Goal: Information Seeking & Learning: Learn about a topic

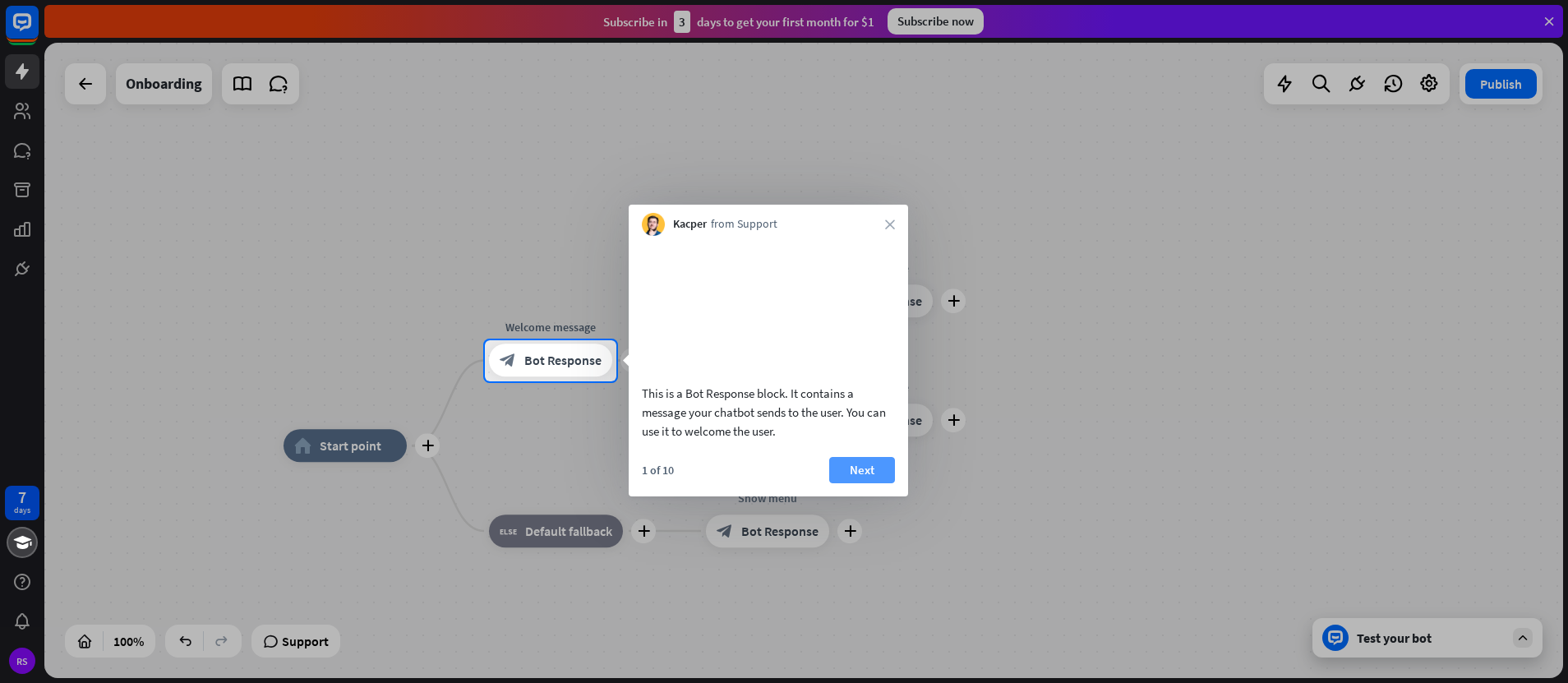
click at [866, 483] on button "Next" at bounding box center [862, 470] width 65 height 27
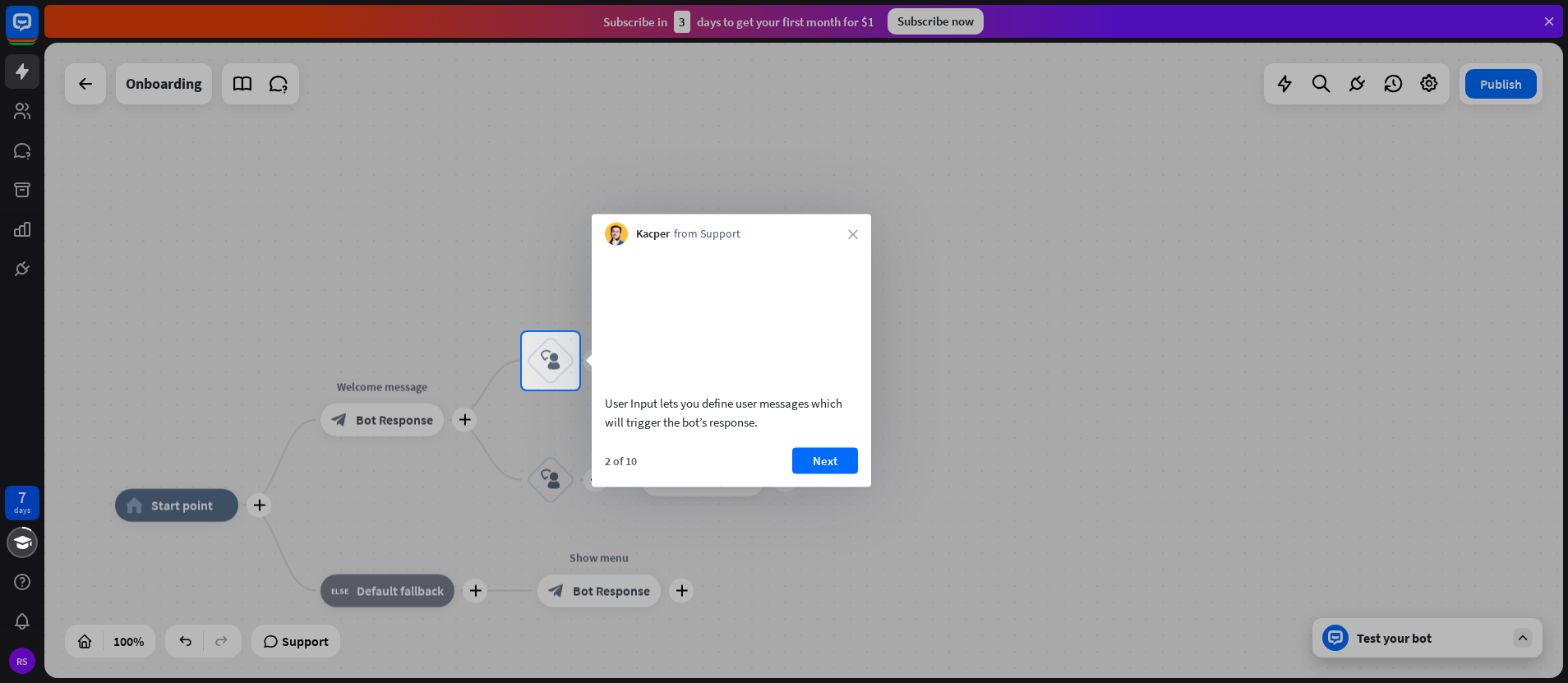
click at [830, 474] on button "Next" at bounding box center [825, 460] width 65 height 27
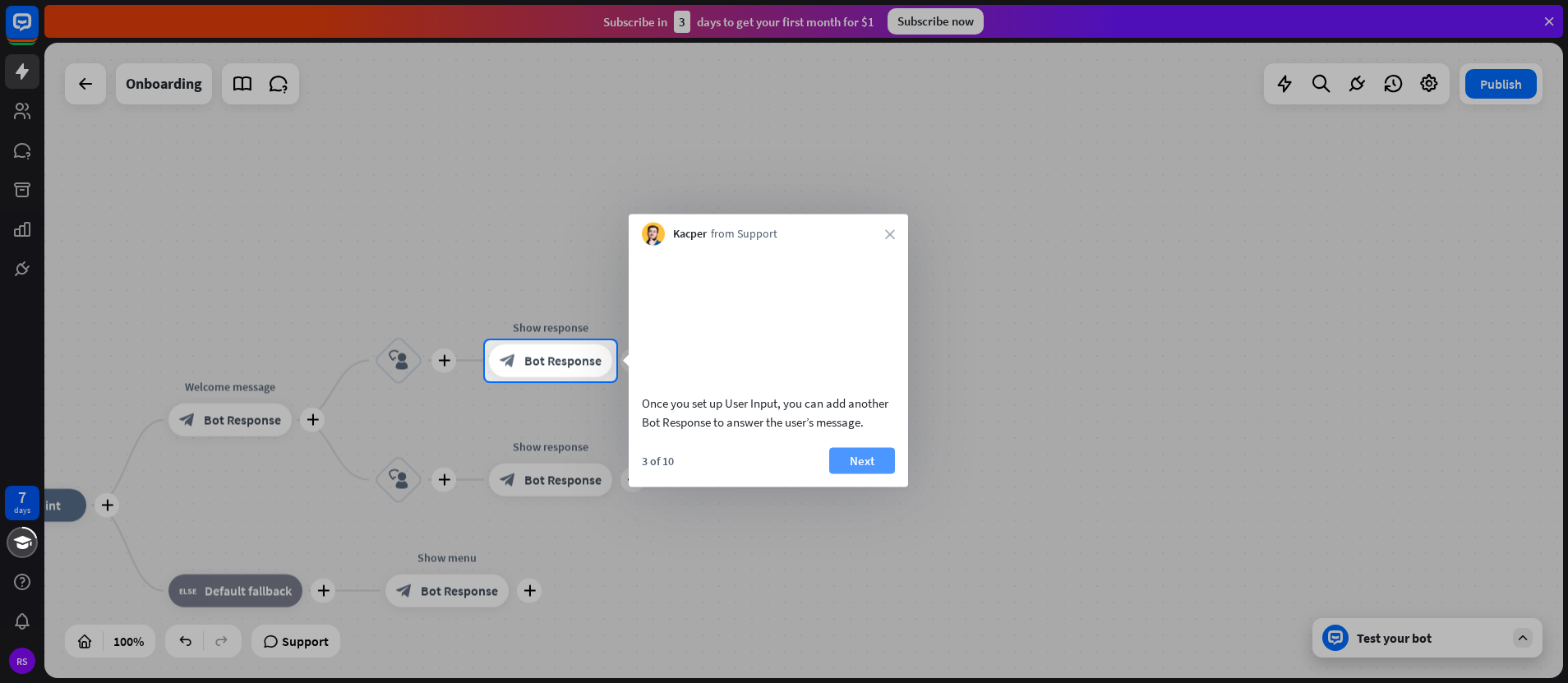
click at [849, 474] on button "Next" at bounding box center [862, 460] width 65 height 27
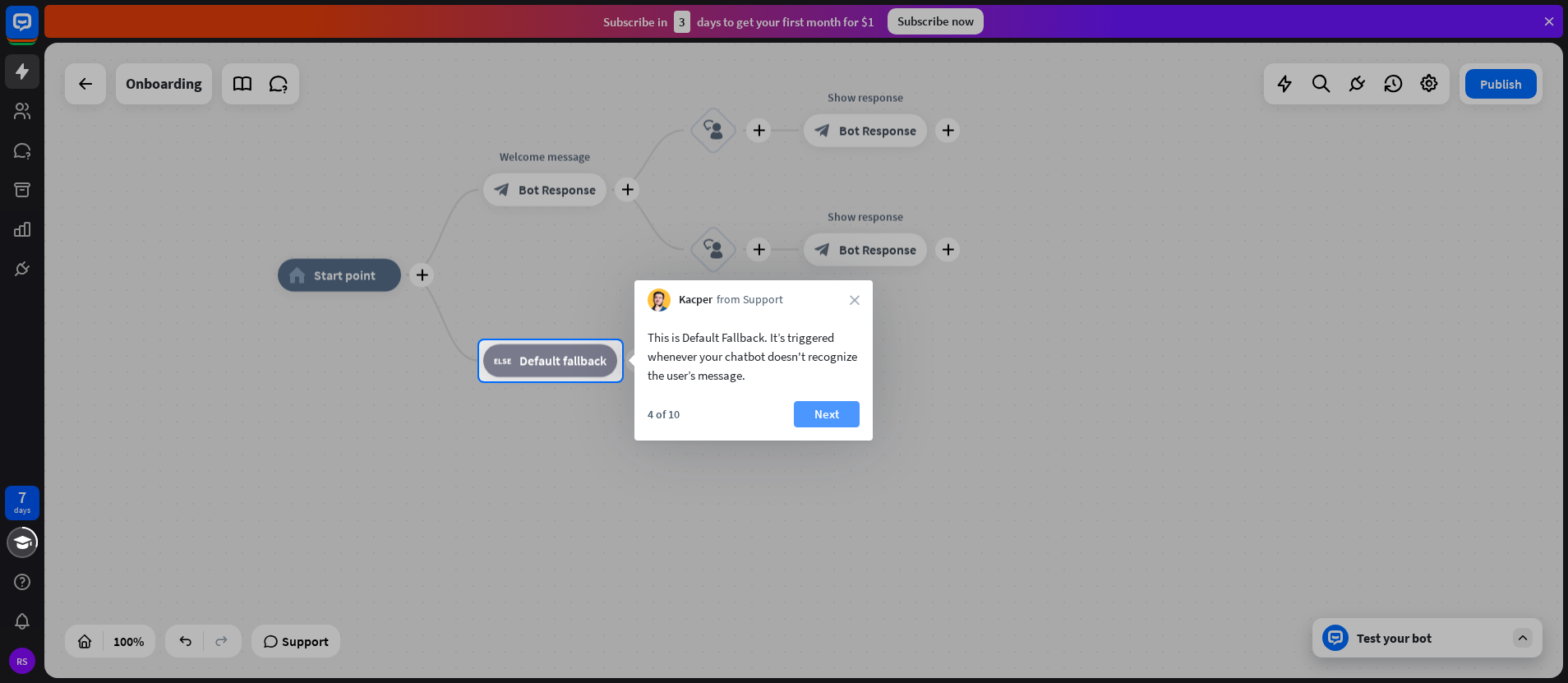
click at [828, 413] on button "Next" at bounding box center [826, 414] width 65 height 27
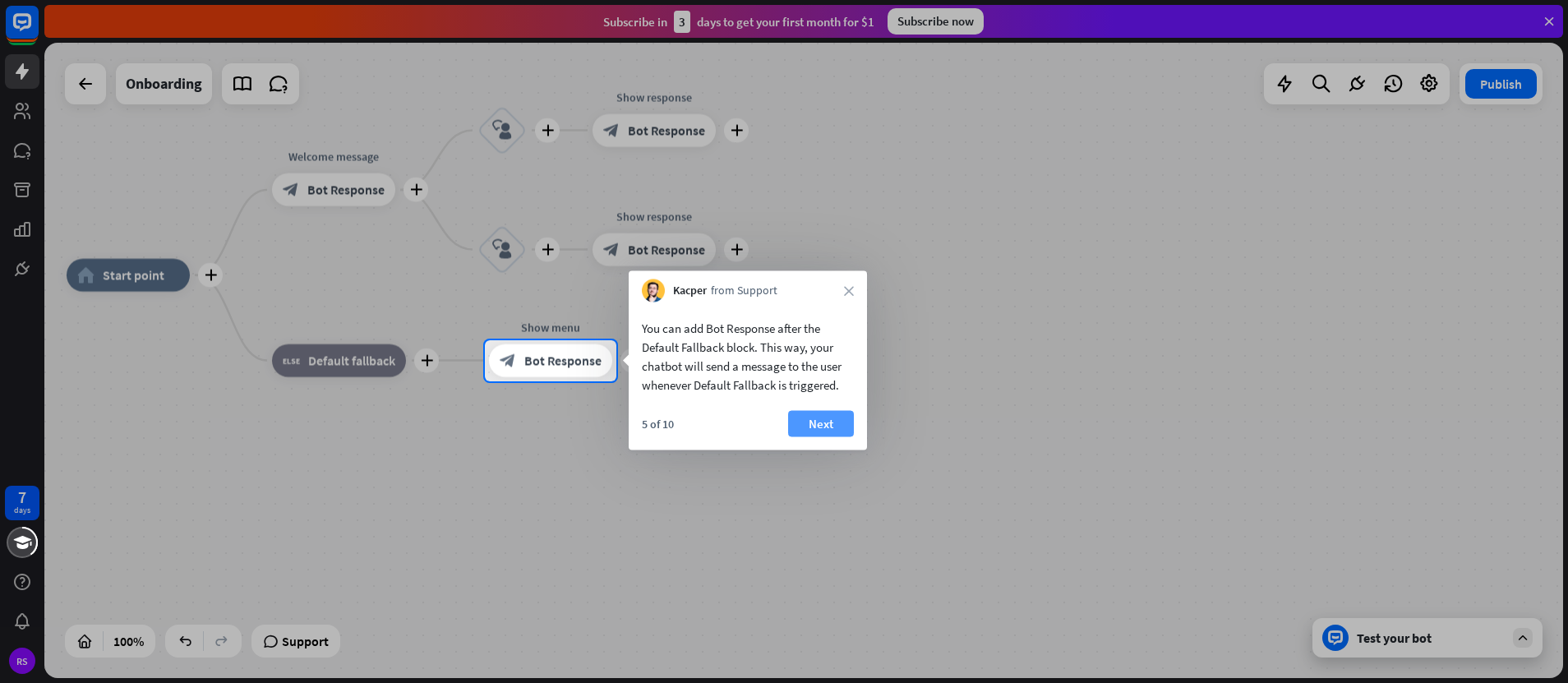
click at [843, 422] on button "Next" at bounding box center [821, 424] width 65 height 27
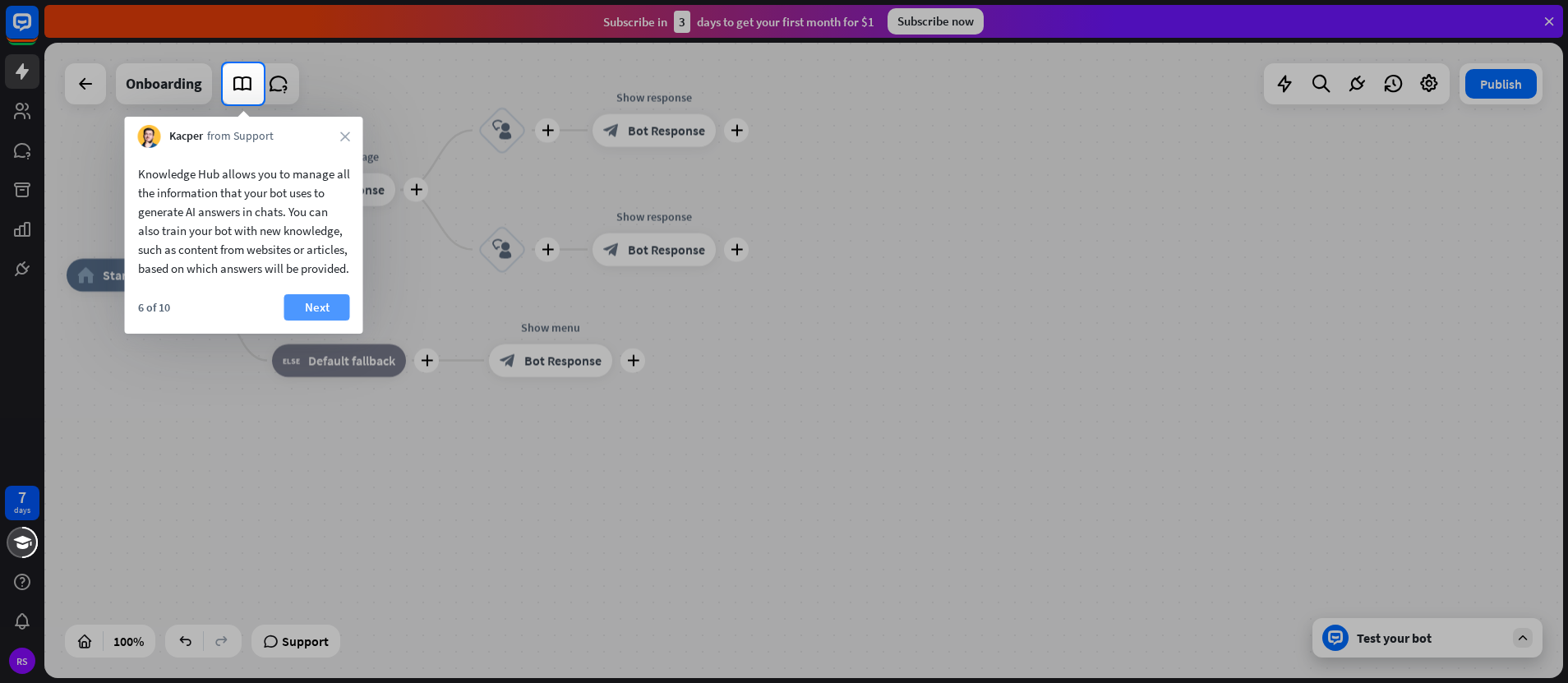
click at [321, 321] on button "Next" at bounding box center [317, 307] width 65 height 27
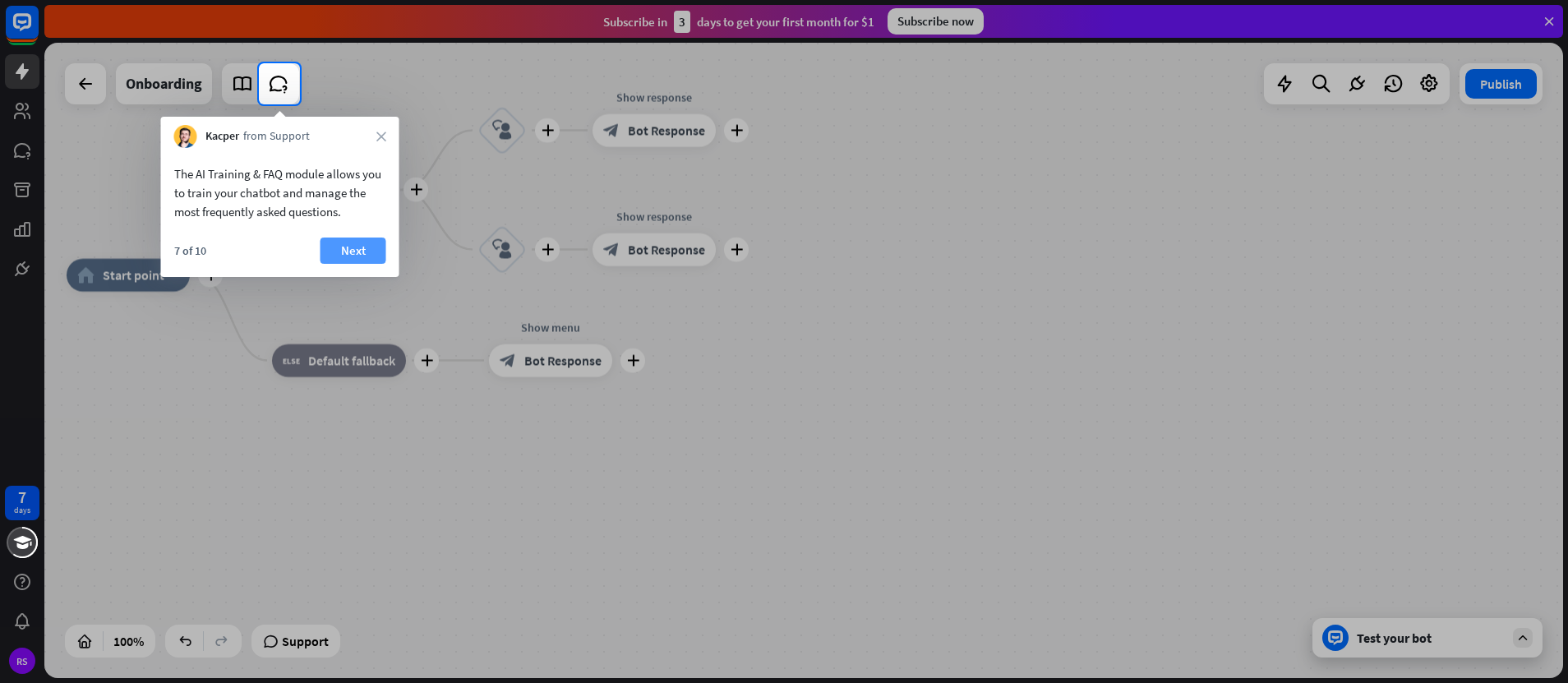
click at [356, 252] on button "Next" at bounding box center [354, 251] width 65 height 27
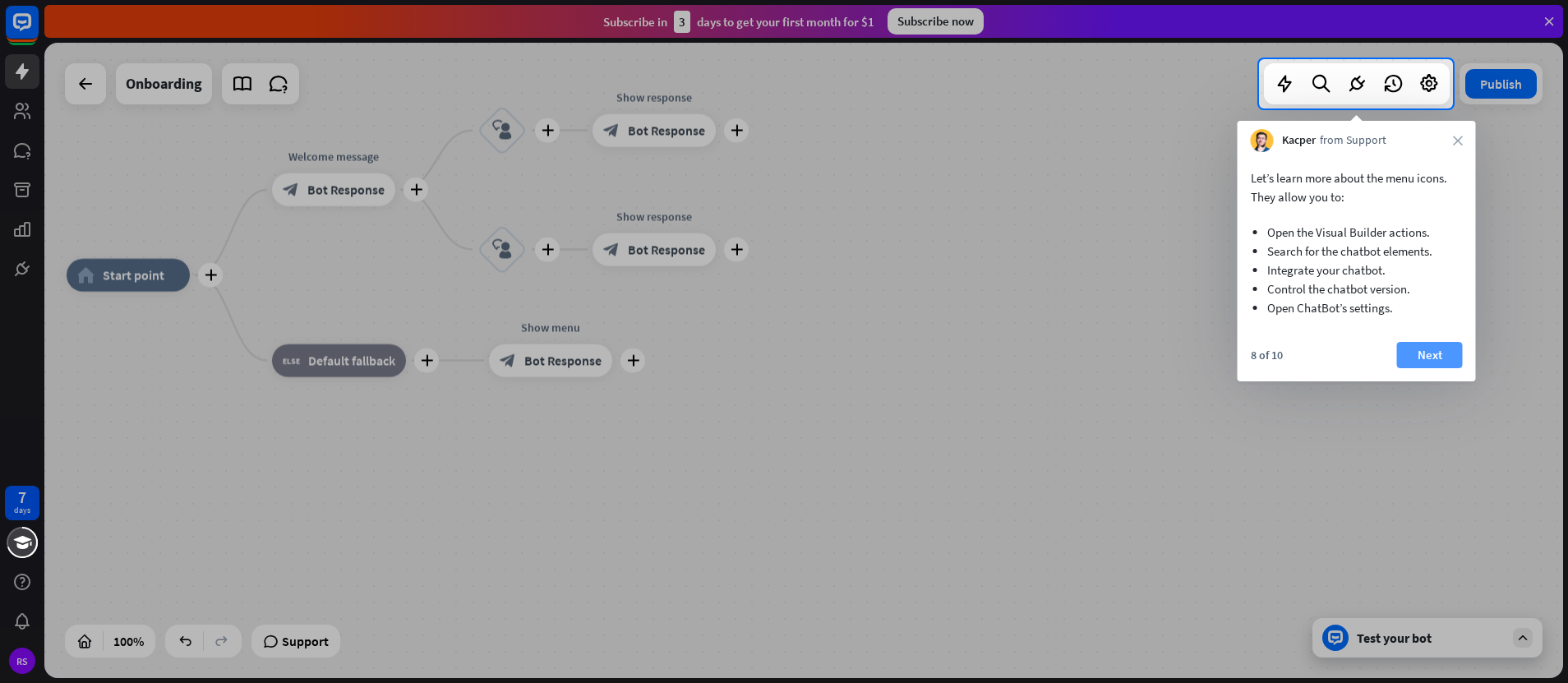
click at [1430, 354] on button "Next" at bounding box center [1430, 355] width 65 height 27
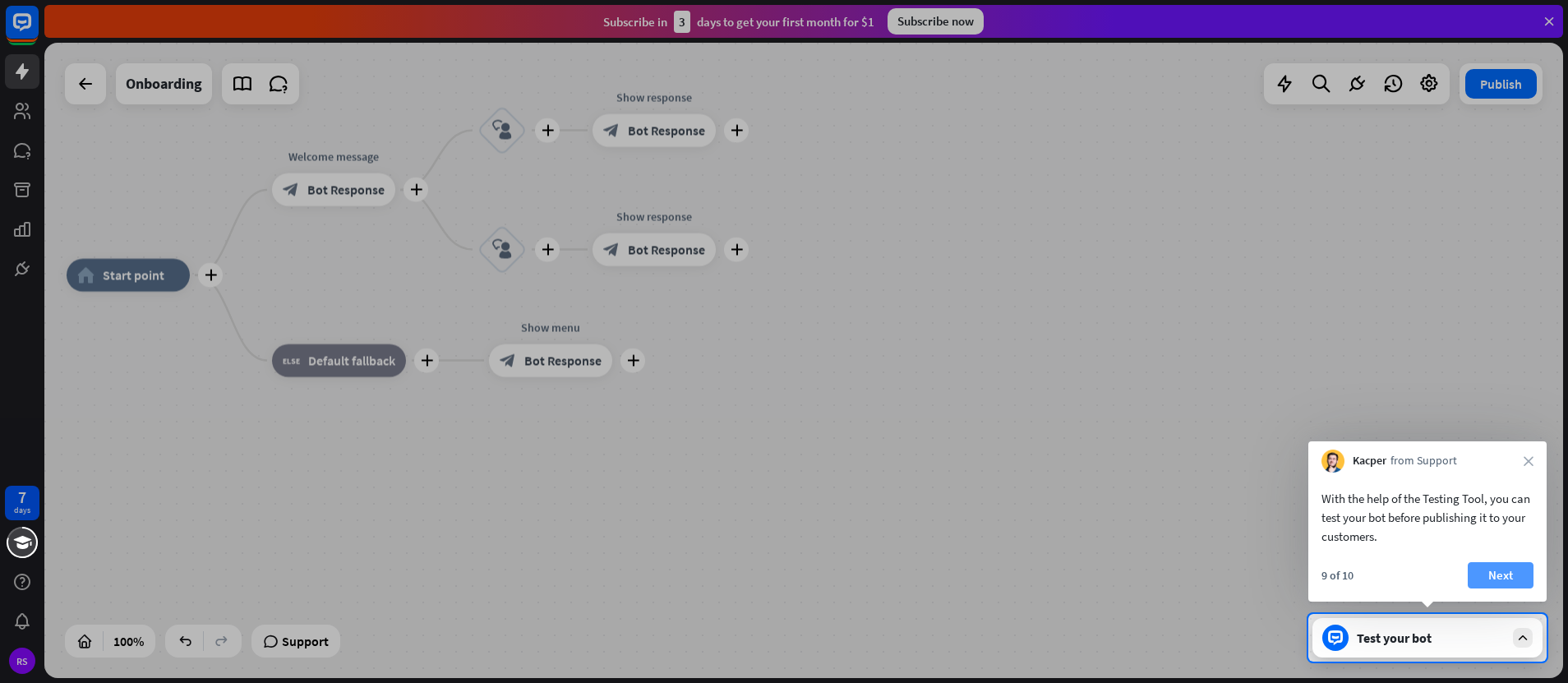
click at [1502, 566] on button "Next" at bounding box center [1501, 575] width 65 height 27
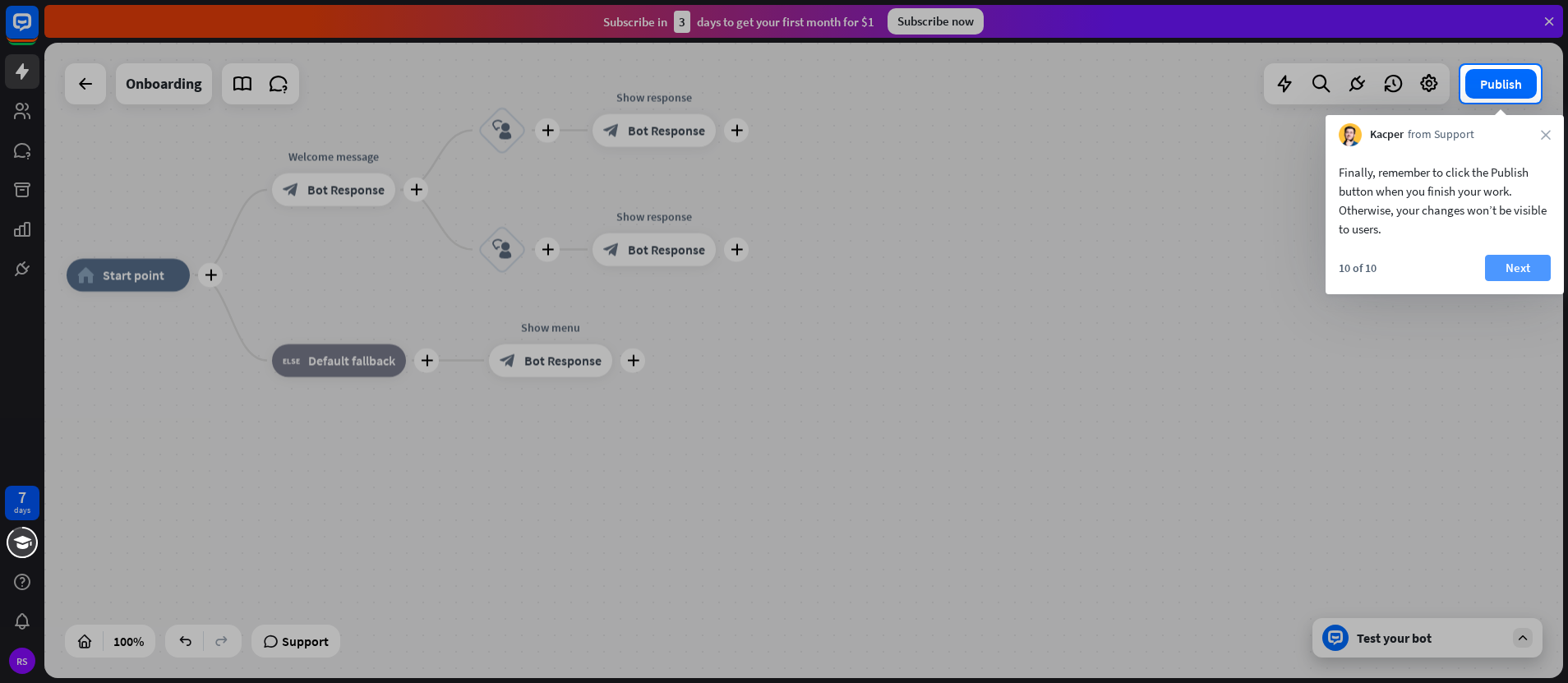
click at [1519, 269] on button "Next" at bounding box center [1518, 268] width 65 height 27
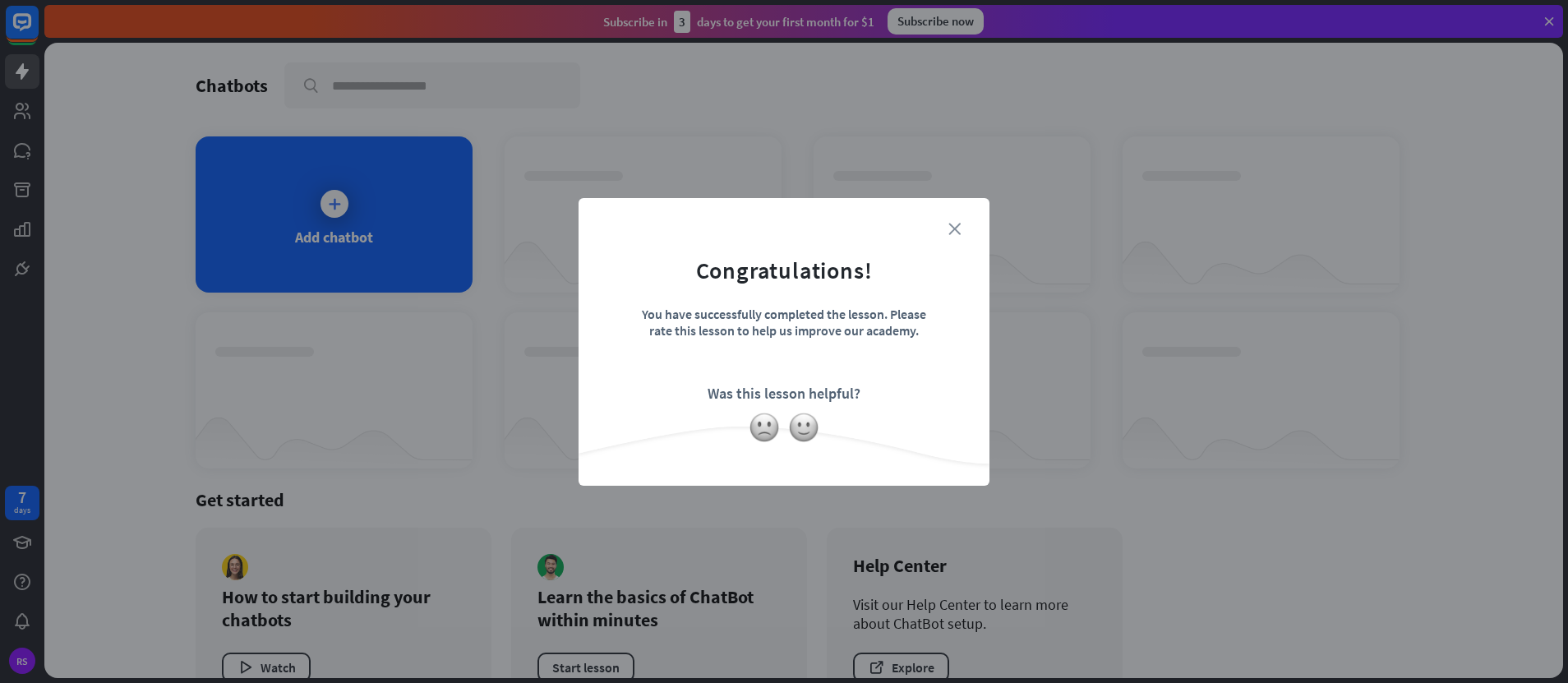
click at [960, 227] on icon "close" at bounding box center [955, 229] width 12 height 12
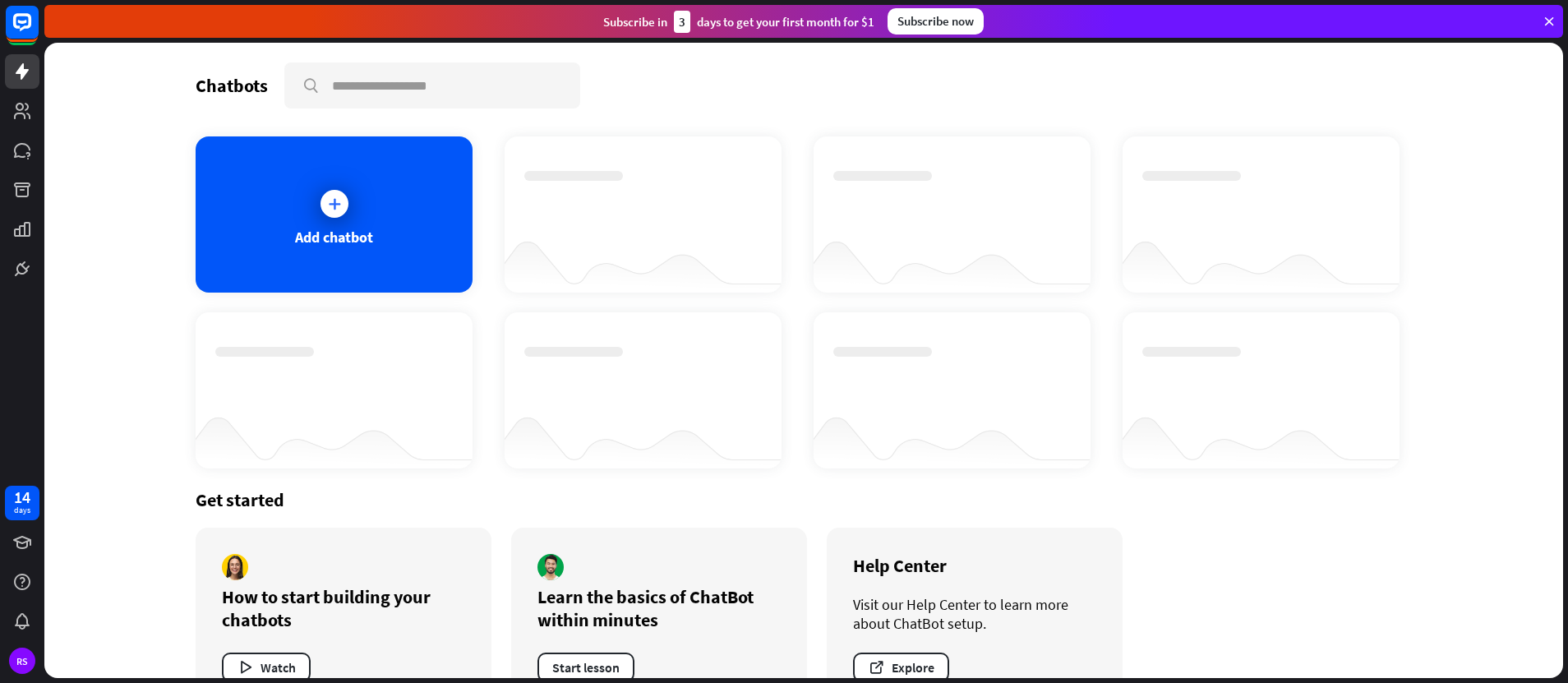
scroll to position [50, 0]
